Goal: Connect with others: Connect with others

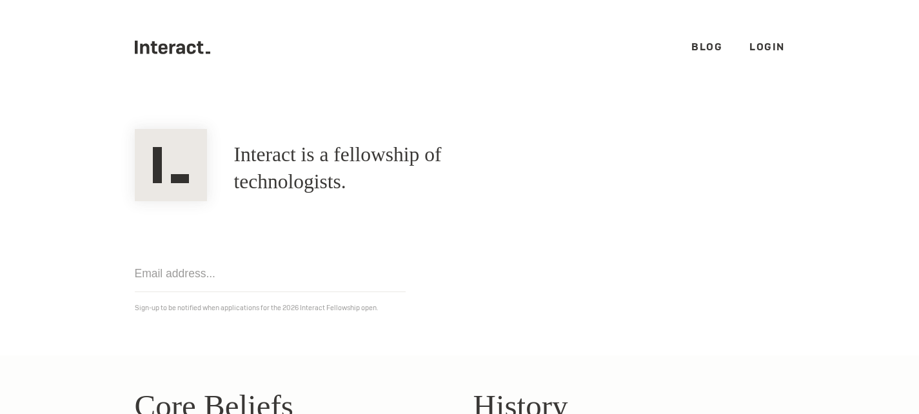
click at [759, 35] on ul ".cls-1{fill:#33312f;} interact-brand-logotype-black Blog Login" at bounding box center [460, 47] width 650 height 95
click at [759, 45] on link "Login" at bounding box center [767, 47] width 35 height 14
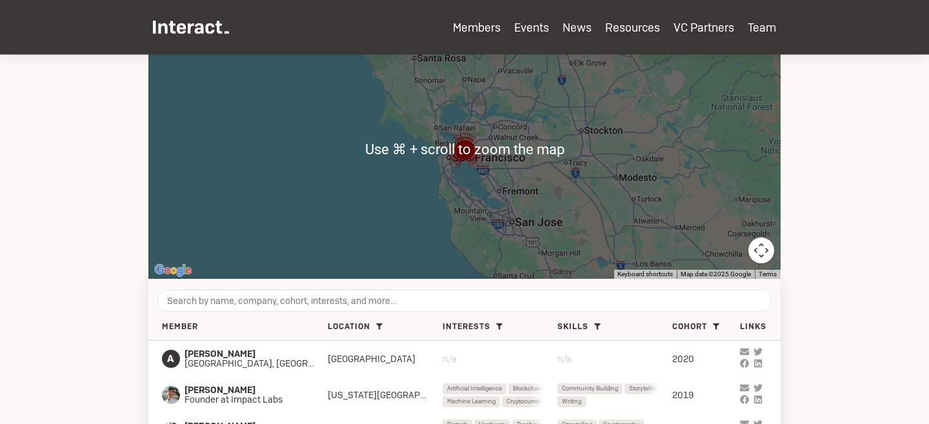
scroll to position [374, 0]
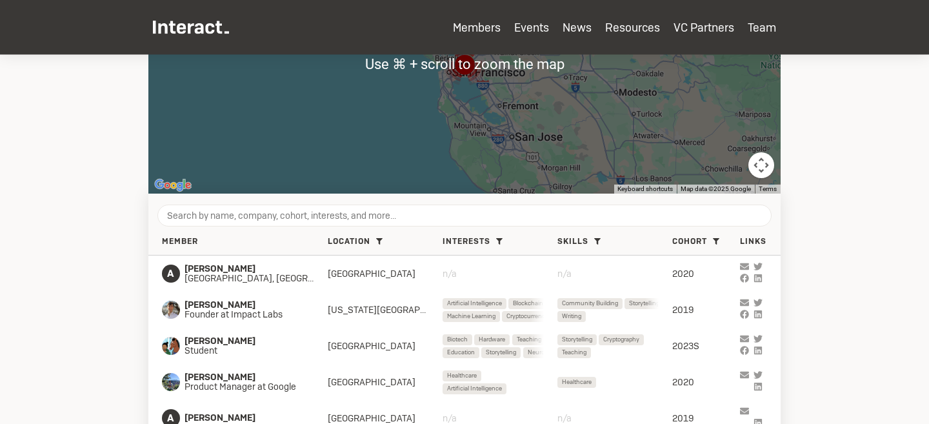
click at [696, 250] on div "Member Location SF Bay Area ( 363 ) New York City ( 220 ) Boston ( 64 ) London …" at bounding box center [464, 241] width 632 height 27
click at [696, 245] on span "Cohort" at bounding box center [689, 242] width 35 height 10
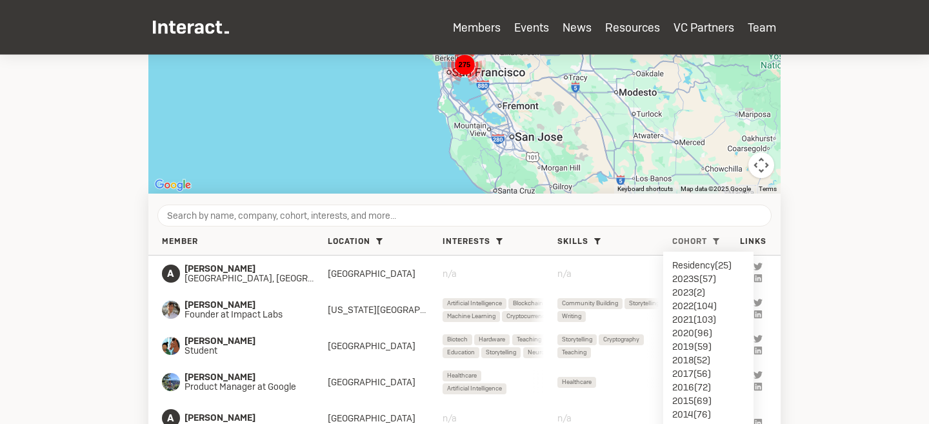
click at [696, 279] on li "2023S ( 57 )" at bounding box center [708, 279] width 72 height 14
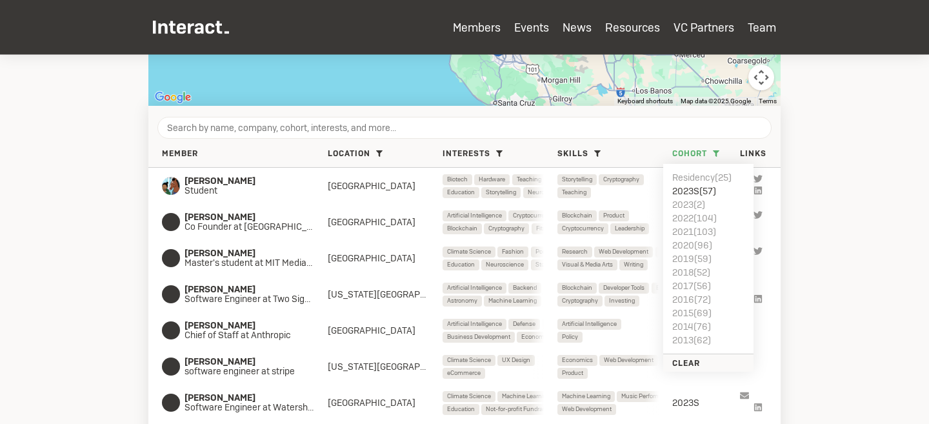
scroll to position [572, 0]
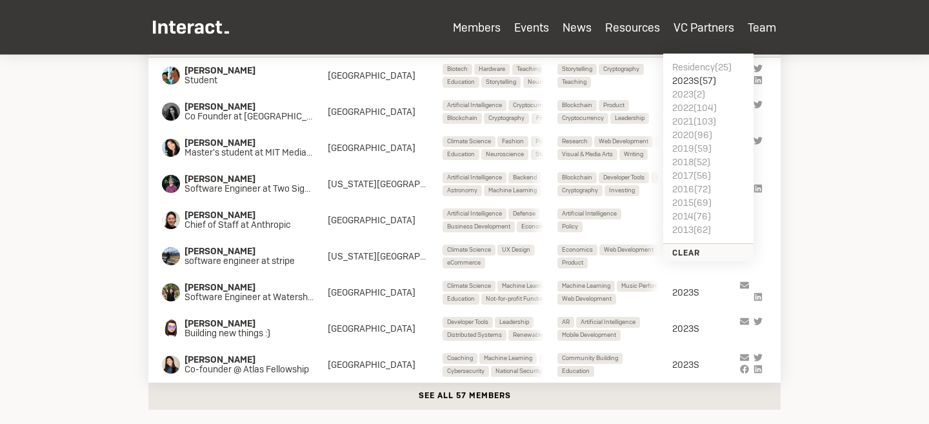
click at [451, 390] on button "See all 57 members" at bounding box center [464, 396] width 632 height 27
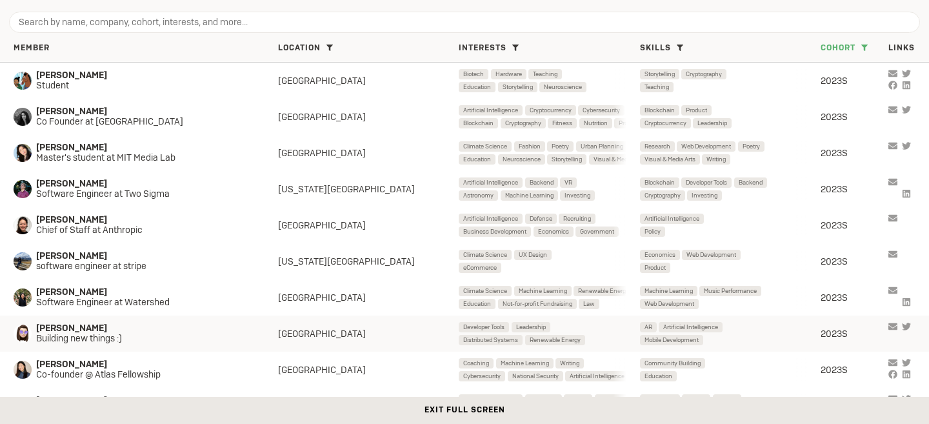
click at [275, 324] on div "Ari Sokolov Building new things :)" at bounding box center [146, 333] width 265 height 21
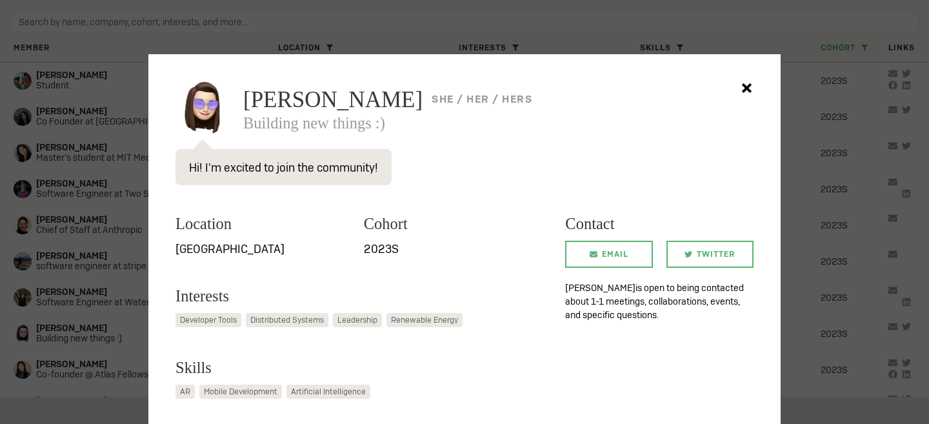
click at [282, 98] on span "Ari Sokolov" at bounding box center [332, 99] width 179 height 23
copy span "Ari Sokolov"
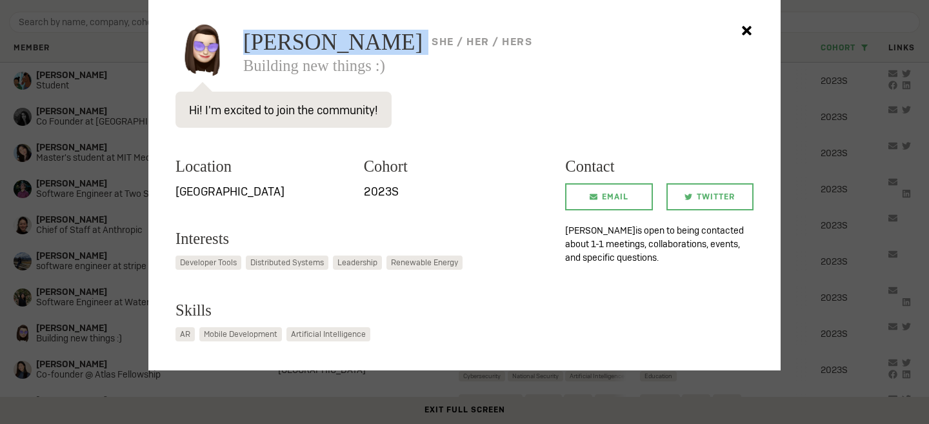
scroll to position [58, 0]
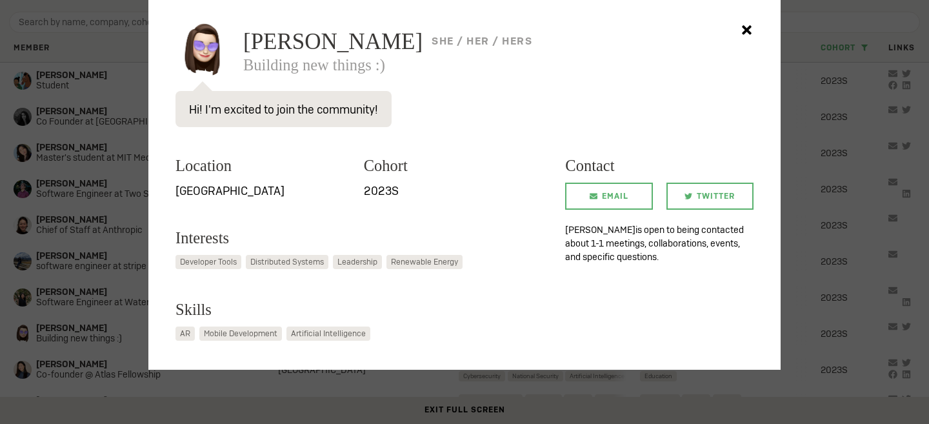
click at [63, 149] on div at bounding box center [464, 212] width 929 height 424
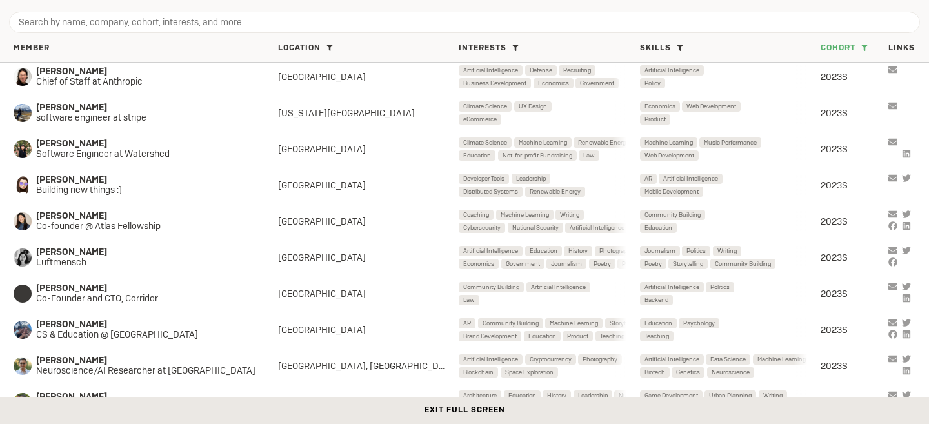
scroll to position [207, 0]
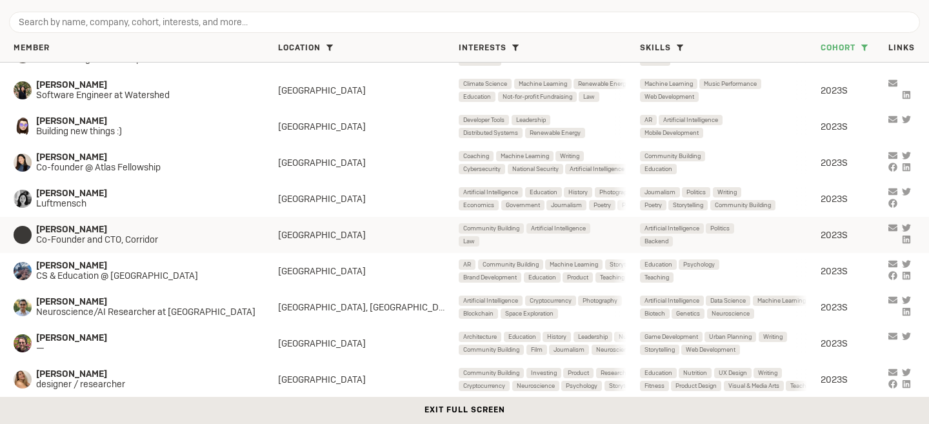
click at [95, 232] on span "Ashwin Ramaswami" at bounding box center [145, 230] width 219 height 10
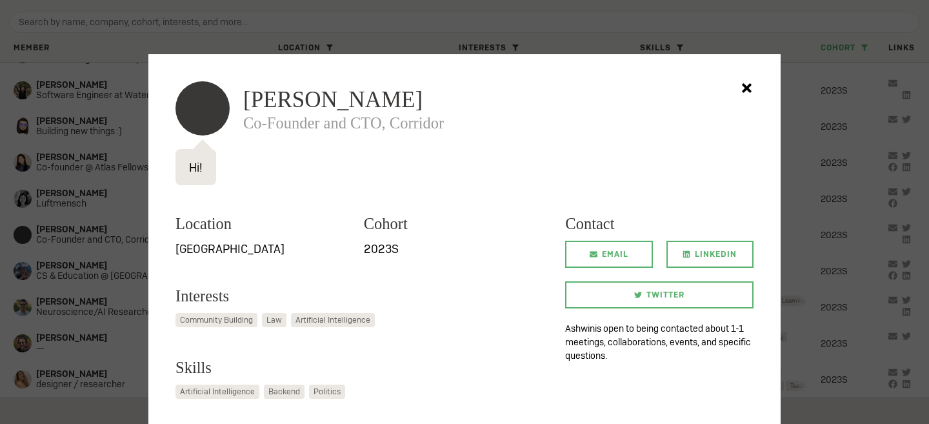
click at [284, 96] on span "Ashwin Ramaswami" at bounding box center [332, 99] width 179 height 23
